Goal: Transaction & Acquisition: Purchase product/service

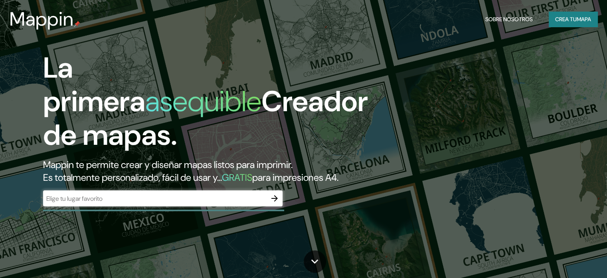
click at [211, 205] on div "​" at bounding box center [163, 198] width 240 height 16
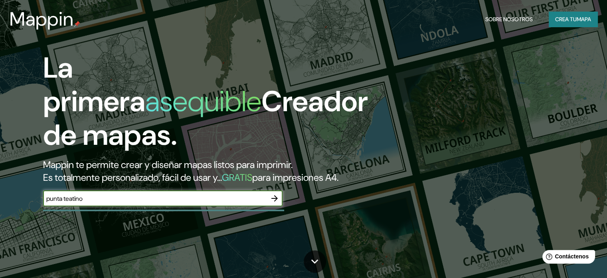
type input "punta teatino"
click at [276, 203] on icon "button" at bounding box center [275, 198] width 10 height 10
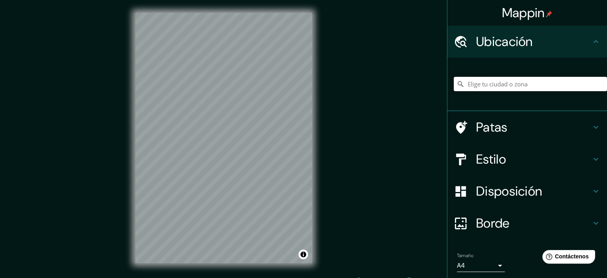
click at [467, 83] on input "Elige tu ciudad o zona" at bounding box center [530, 84] width 153 height 14
click at [520, 84] on input "[GEOGRAPHIC_DATA][PERSON_NAME], [GEOGRAPHIC_DATA], [GEOGRAPHIC_DATA]" at bounding box center [530, 84] width 153 height 14
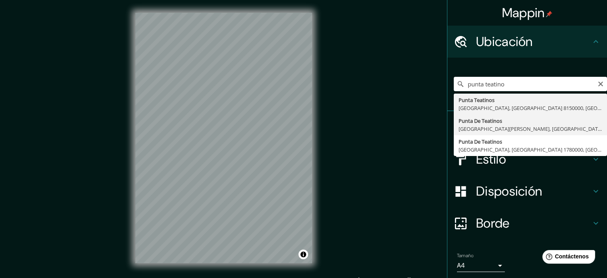
type input "[GEOGRAPHIC_DATA], [GEOGRAPHIC_DATA][PERSON_NAME], [GEOGRAPHIC_DATA] 1700000, […"
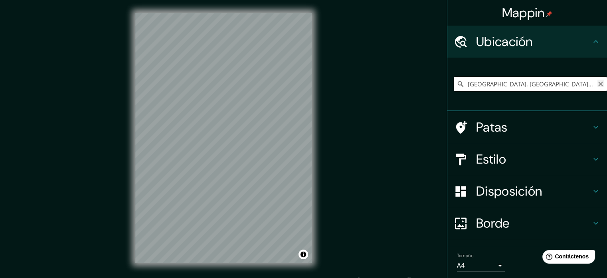
click at [598, 83] on icon "Claro" at bounding box center [601, 84] width 6 height 6
click at [522, 85] on input "Elige tu ciudad o zona" at bounding box center [530, 84] width 153 height 14
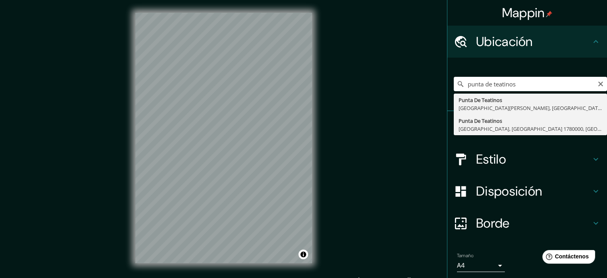
type input "[GEOGRAPHIC_DATA], [GEOGRAPHIC_DATA], [GEOGRAPHIC_DATA] 1780000, [GEOGRAPHIC_DA…"
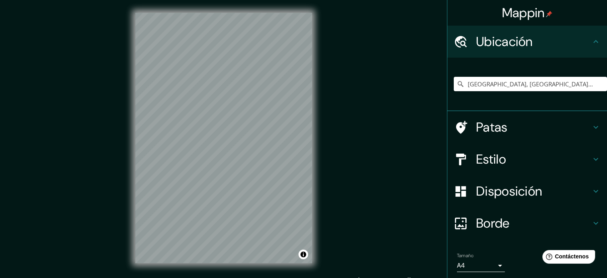
scroll to position [10, 0]
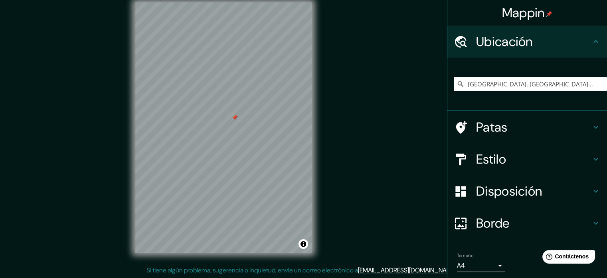
click at [232, 120] on div at bounding box center [235, 117] width 6 height 6
click at [240, 131] on div at bounding box center [238, 130] width 6 height 6
click at [479, 127] on font "Patas" at bounding box center [492, 127] width 32 height 17
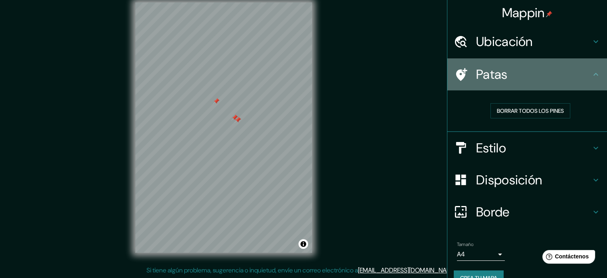
click at [492, 75] on font "Patas" at bounding box center [492, 74] width 32 height 17
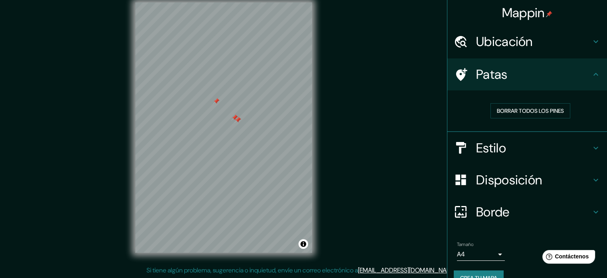
click at [494, 149] on font "Estilo" at bounding box center [491, 147] width 30 height 17
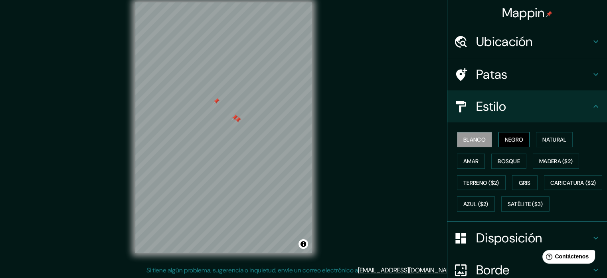
click at [505, 140] on font "Negro" at bounding box center [514, 139] width 19 height 7
click at [557, 145] on button "Natural" at bounding box center [554, 139] width 37 height 15
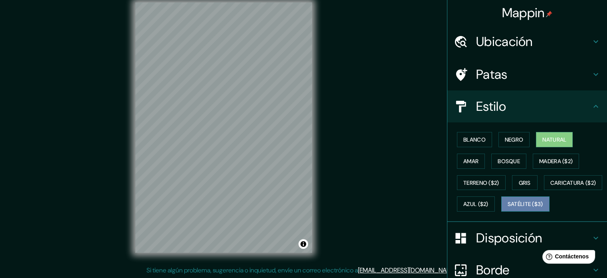
click at [508, 208] on font "Satélite ($3)" at bounding box center [526, 203] width 36 height 7
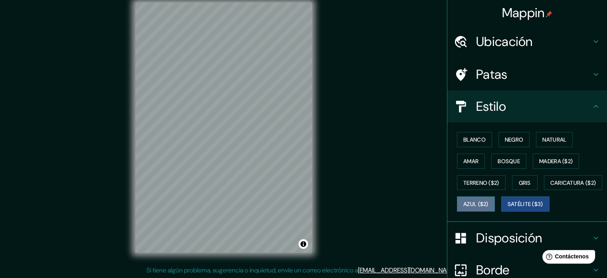
click at [489, 204] on font "Azul ($2)" at bounding box center [476, 203] width 25 height 7
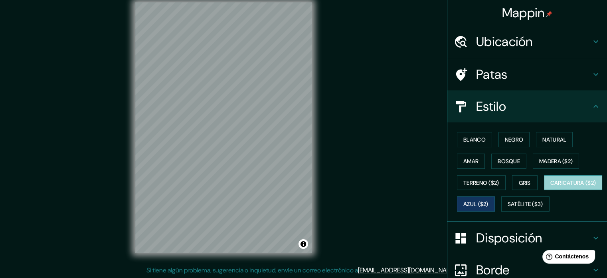
click at [551, 186] on font "Caricatura ($2)" at bounding box center [574, 182] width 46 height 7
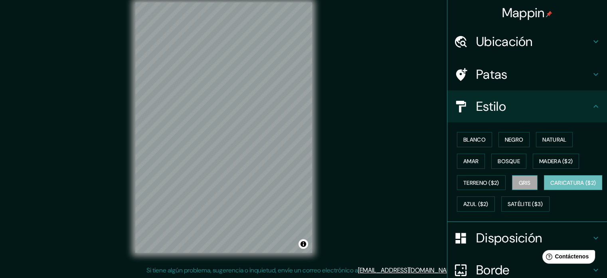
click at [519, 185] on font "Gris" at bounding box center [525, 182] width 12 height 10
click at [511, 163] on font "Bosque" at bounding box center [509, 160] width 22 height 7
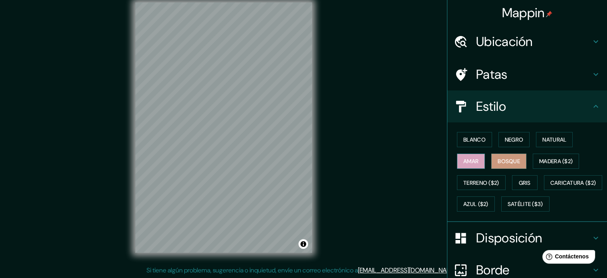
click at [473, 158] on font "Amar" at bounding box center [471, 160] width 15 height 7
click at [558, 142] on font "Natural" at bounding box center [555, 139] width 24 height 7
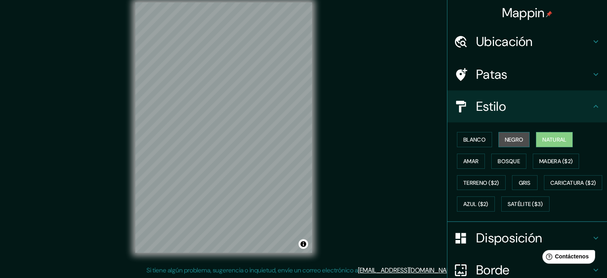
drag, startPoint x: 514, startPoint y: 136, endPoint x: 510, endPoint y: 137, distance: 4.2
click at [514, 137] on font "Negro" at bounding box center [514, 139] width 19 height 7
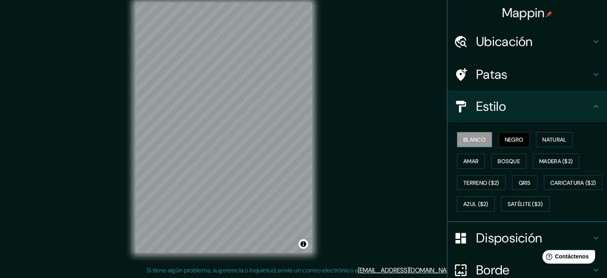
click at [479, 137] on font "Blanco" at bounding box center [475, 139] width 22 height 7
click at [489, 204] on font "Azul ($2)" at bounding box center [476, 203] width 25 height 7
click at [474, 140] on font "Blanco" at bounding box center [475, 139] width 22 height 7
click at [517, 139] on font "Negro" at bounding box center [514, 139] width 19 height 7
click at [543, 139] on font "Natural" at bounding box center [555, 139] width 24 height 7
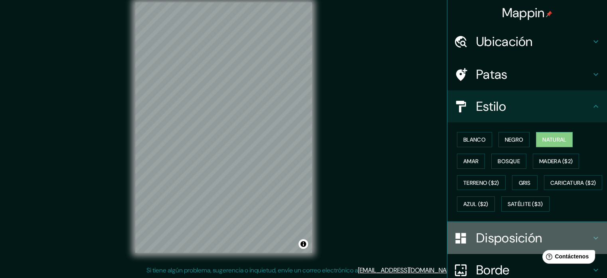
click at [501, 246] on font "Disposición" at bounding box center [509, 237] width 66 height 17
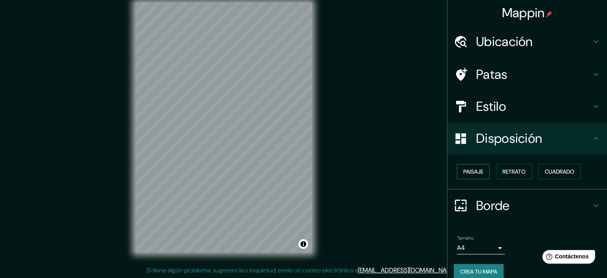
click at [470, 169] on font "Paisaje" at bounding box center [474, 171] width 20 height 7
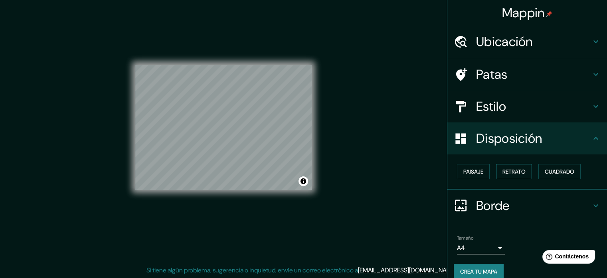
click at [520, 169] on font "Retrato" at bounding box center [514, 171] width 23 height 7
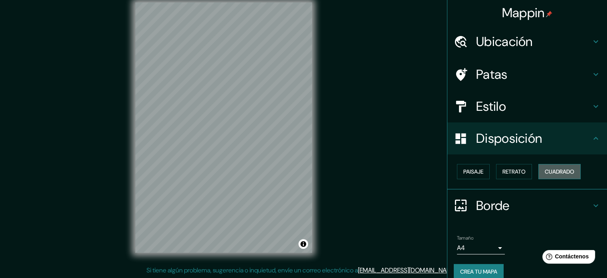
click at [550, 170] on font "Cuadrado" at bounding box center [560, 171] width 30 height 7
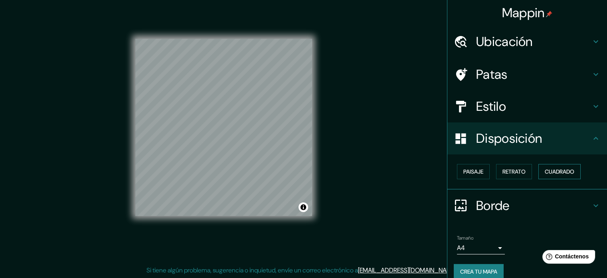
click at [550, 170] on font "Cuadrado" at bounding box center [560, 171] width 30 height 7
click at [496, 176] on button "Retrato" at bounding box center [514, 171] width 36 height 15
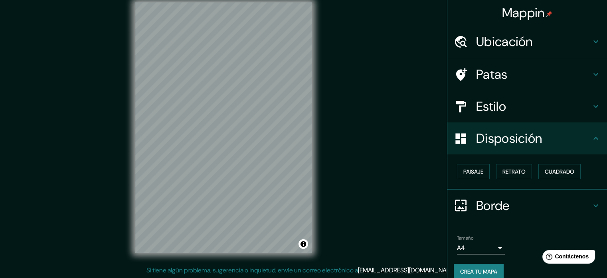
click at [514, 187] on div "Paisaje Retrato Cuadrado" at bounding box center [528, 171] width 160 height 35
click at [573, 148] on div "Disposición" at bounding box center [528, 138] width 160 height 32
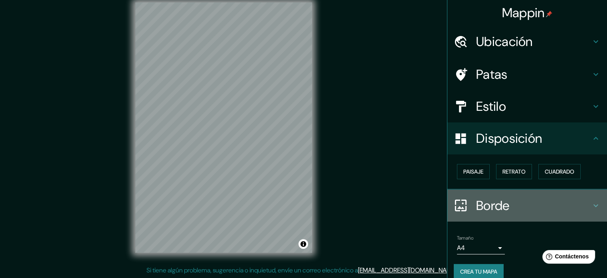
click at [563, 206] on h4 "Borde" at bounding box center [533, 205] width 115 height 16
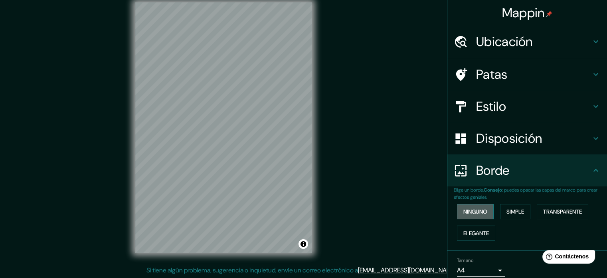
click at [467, 214] on font "Ninguno" at bounding box center [476, 211] width 24 height 7
click at [507, 212] on font "Simple" at bounding box center [516, 211] width 18 height 7
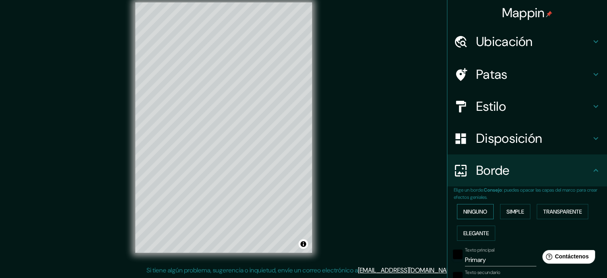
drag, startPoint x: 457, startPoint y: 214, endPoint x: 471, endPoint y: 207, distance: 15.9
click at [457, 214] on button "Ninguno" at bounding box center [475, 211] width 37 height 15
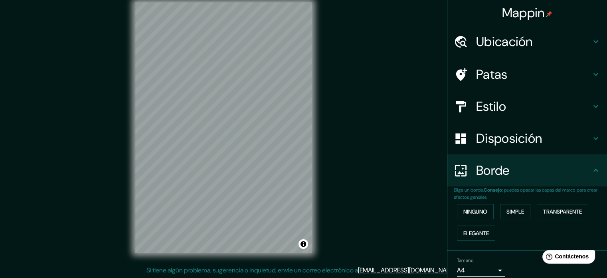
click at [511, 171] on h4 "Borde" at bounding box center [533, 170] width 115 height 16
click at [485, 210] on button "Ninguno" at bounding box center [475, 211] width 37 height 15
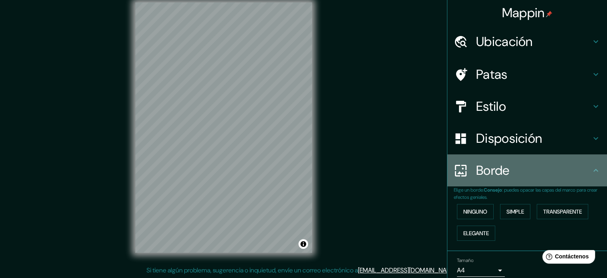
click at [583, 178] on div "Borde" at bounding box center [528, 170] width 160 height 32
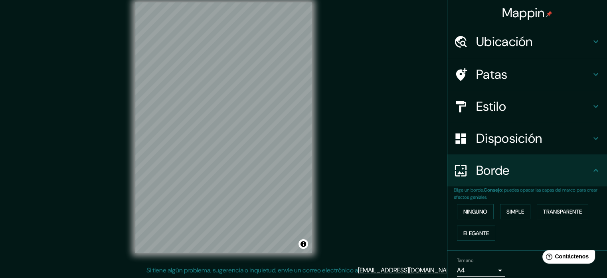
click at [591, 169] on icon at bounding box center [596, 170] width 10 height 10
click at [594, 169] on icon at bounding box center [596, 170] width 5 height 3
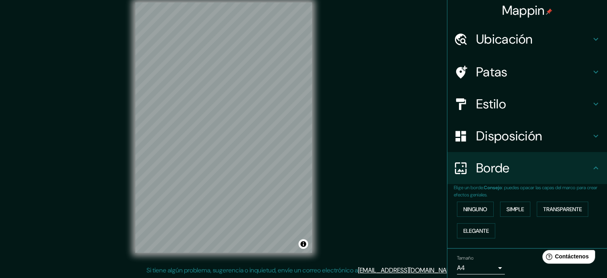
scroll to position [0, 0]
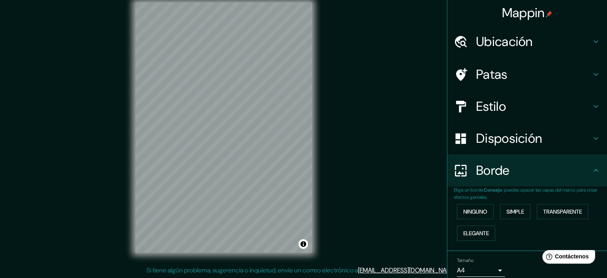
click at [562, 105] on h4 "Estilo" at bounding box center [533, 106] width 115 height 16
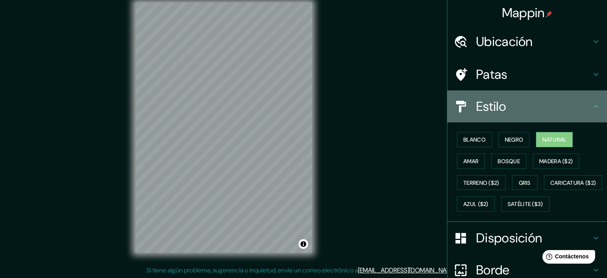
click at [563, 105] on h4 "Estilo" at bounding box center [533, 106] width 115 height 16
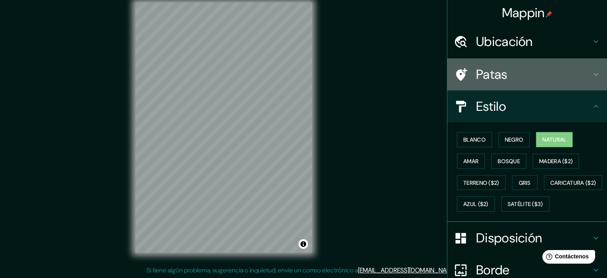
click at [574, 78] on h4 "Patas" at bounding box center [533, 74] width 115 height 16
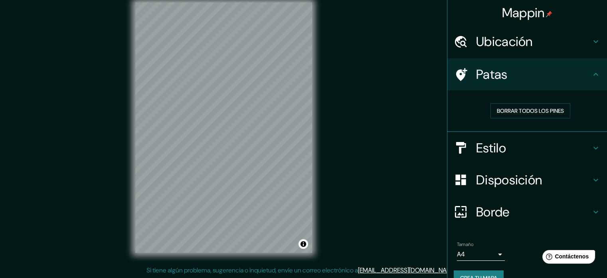
click at [587, 46] on div "Ubicación" at bounding box center [528, 42] width 160 height 32
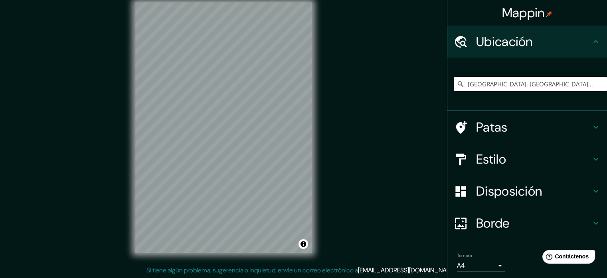
click at [587, 46] on div "Ubicación" at bounding box center [528, 42] width 160 height 32
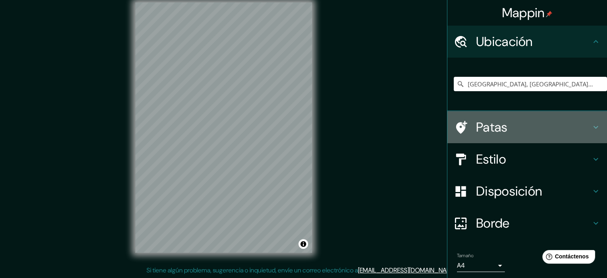
click at [572, 129] on h4 "Patas" at bounding box center [533, 127] width 115 height 16
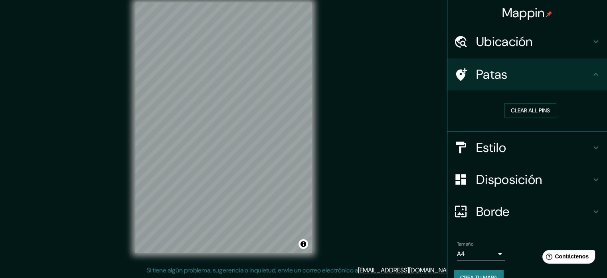
click at [577, 147] on h4 "Estilo" at bounding box center [533, 147] width 115 height 16
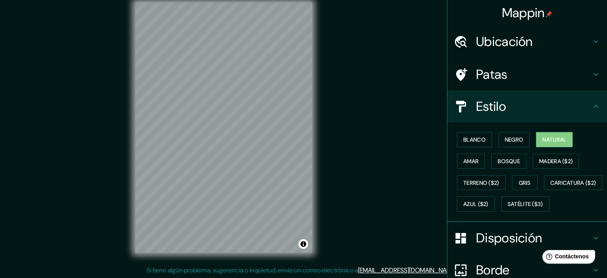
click at [507, 246] on font "Disposición" at bounding box center [509, 237] width 66 height 17
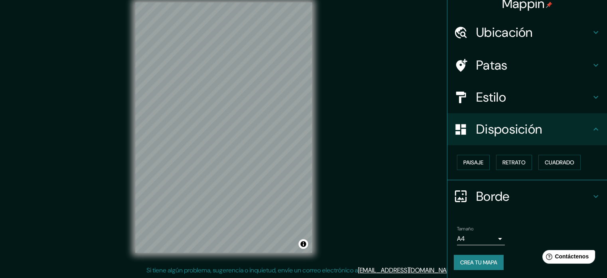
scroll to position [10, 0]
